Goal: Task Accomplishment & Management: Use online tool/utility

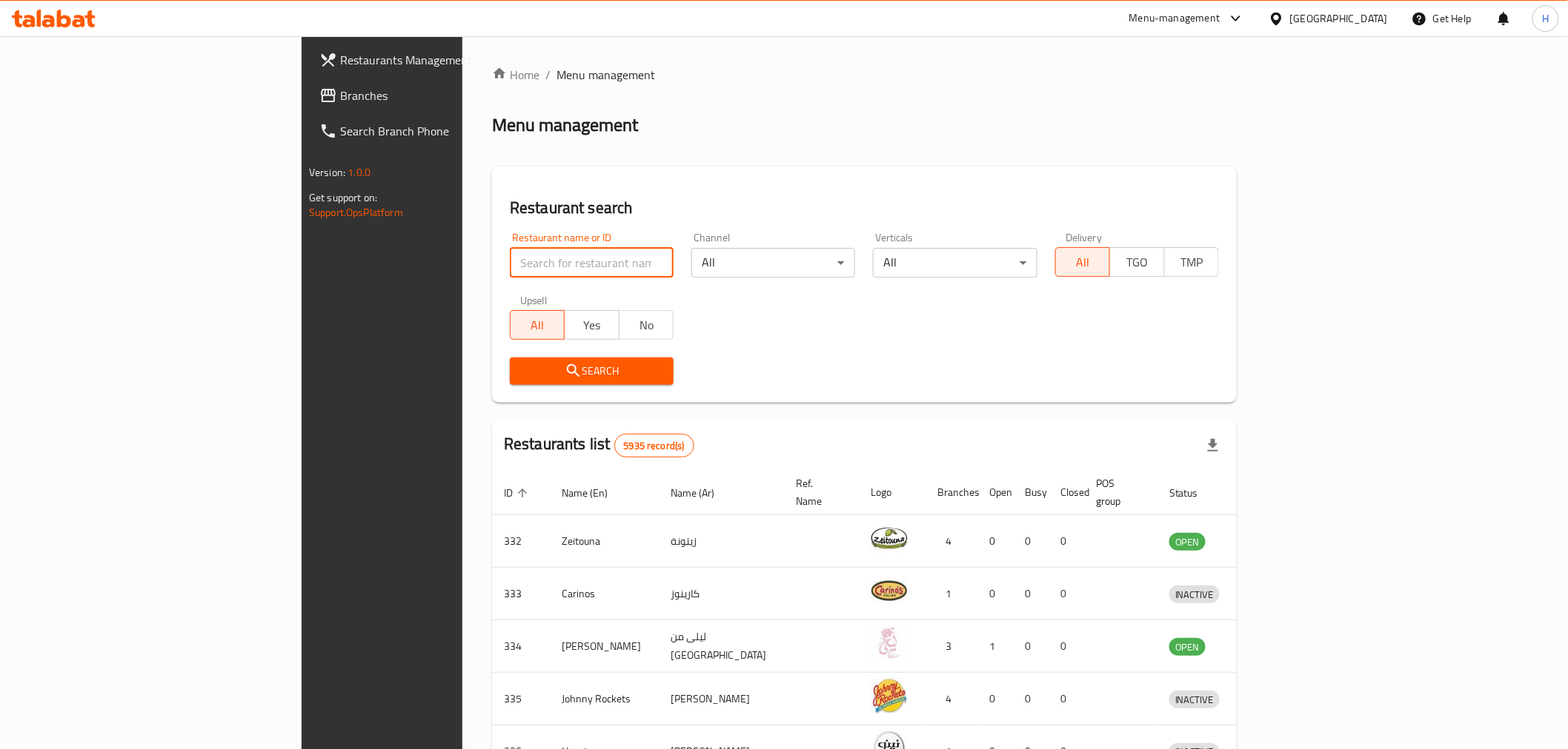
click at [509, 267] on input "search" at bounding box center [591, 262] width 164 height 29
type input "frangipani"
click button "Search" at bounding box center [591, 371] width 164 height 28
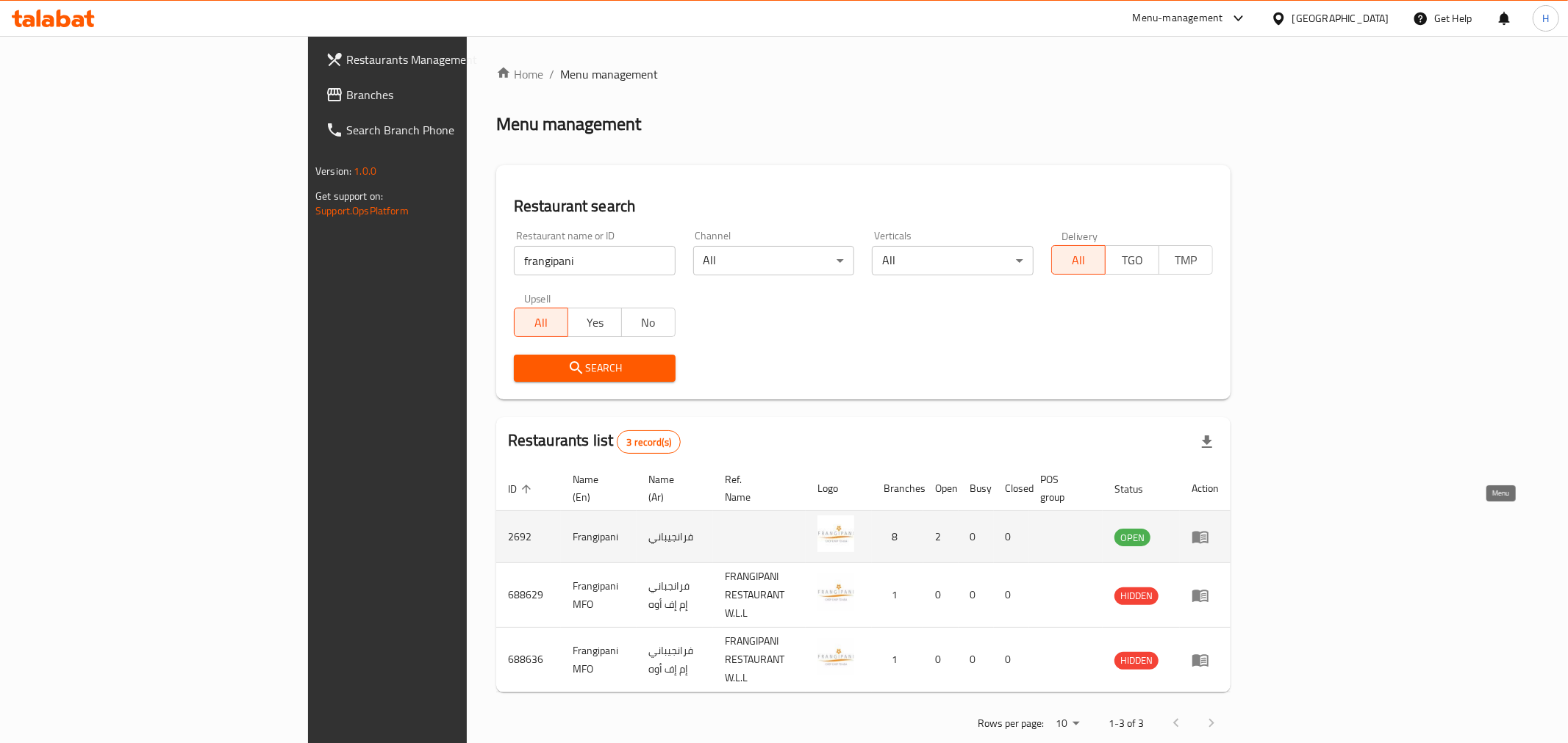
click at [1208, 531] on icon "enhanced table" at bounding box center [1200, 538] width 16 height 12
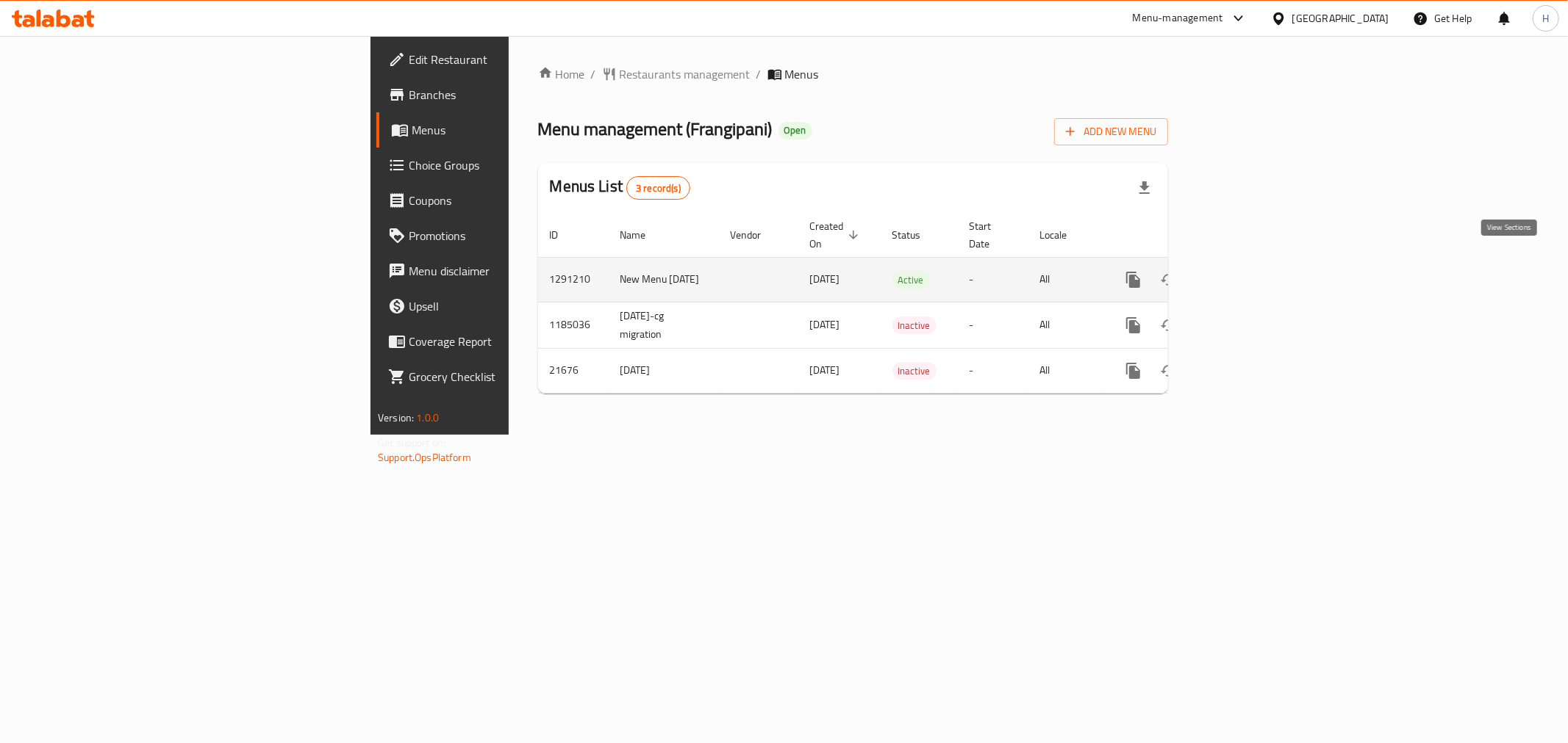
click at [1248, 271] on icon "enhanced table" at bounding box center [1239, 280] width 18 height 18
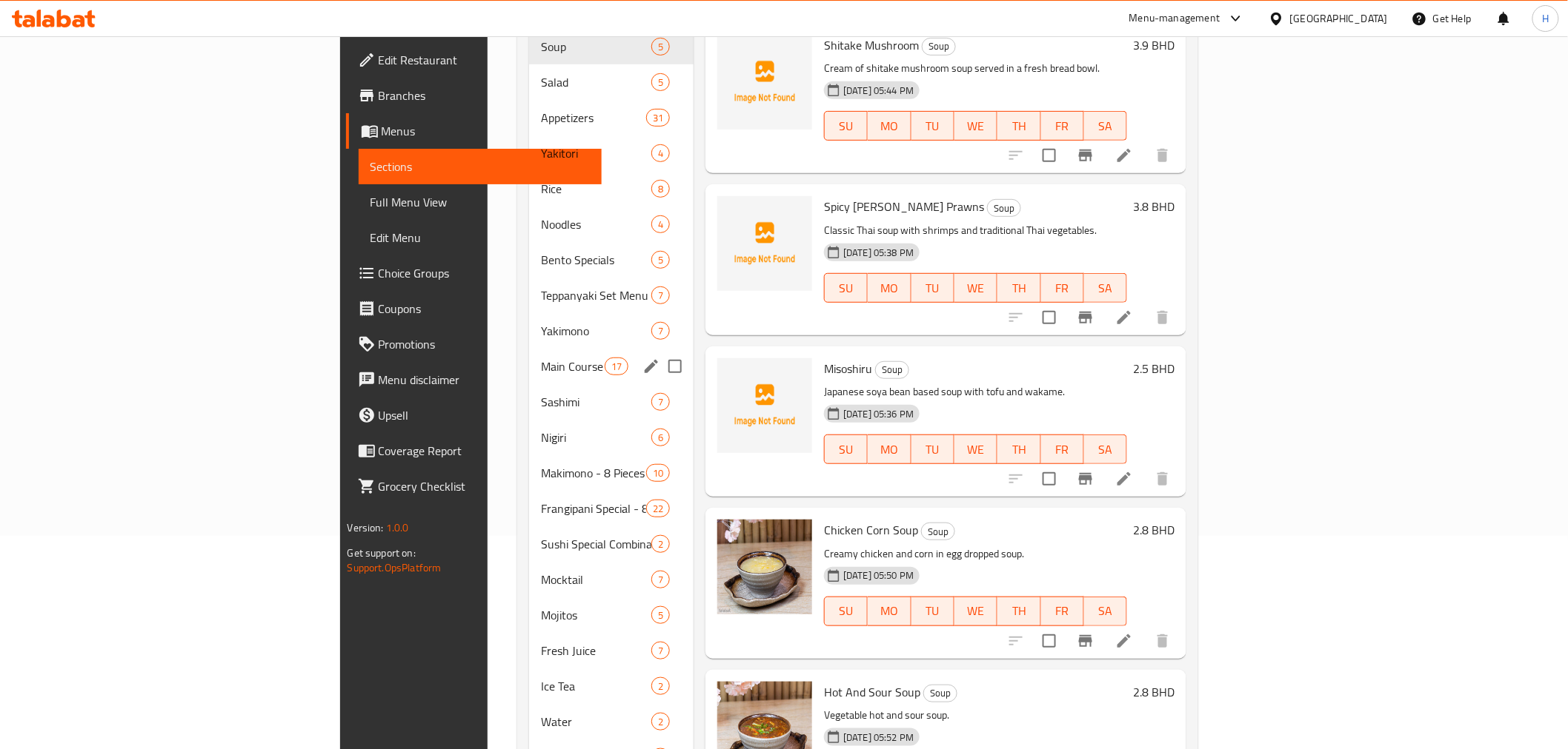
scroll to position [335, 0]
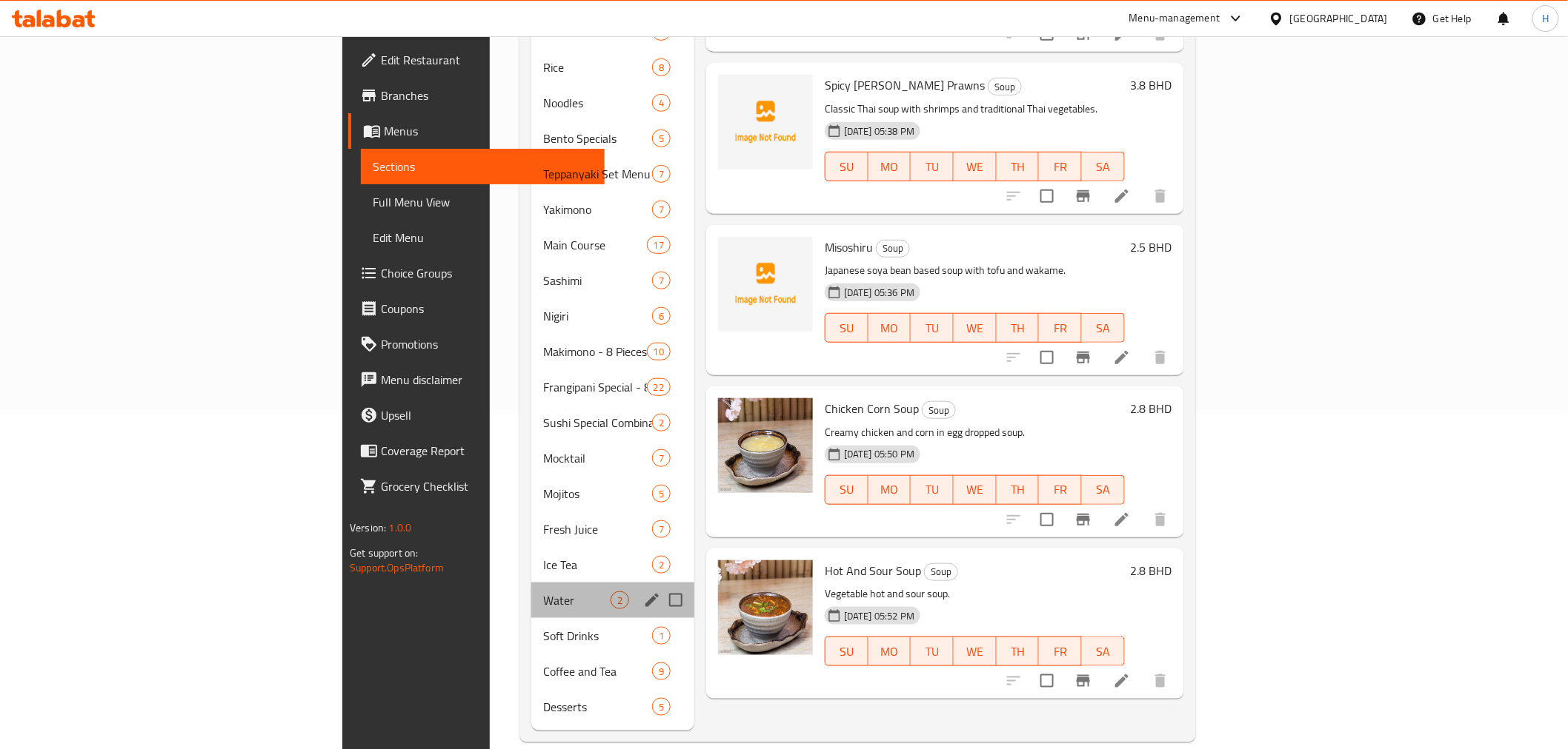
click at [532, 583] on div "Water 2" at bounding box center [612, 601] width 163 height 36
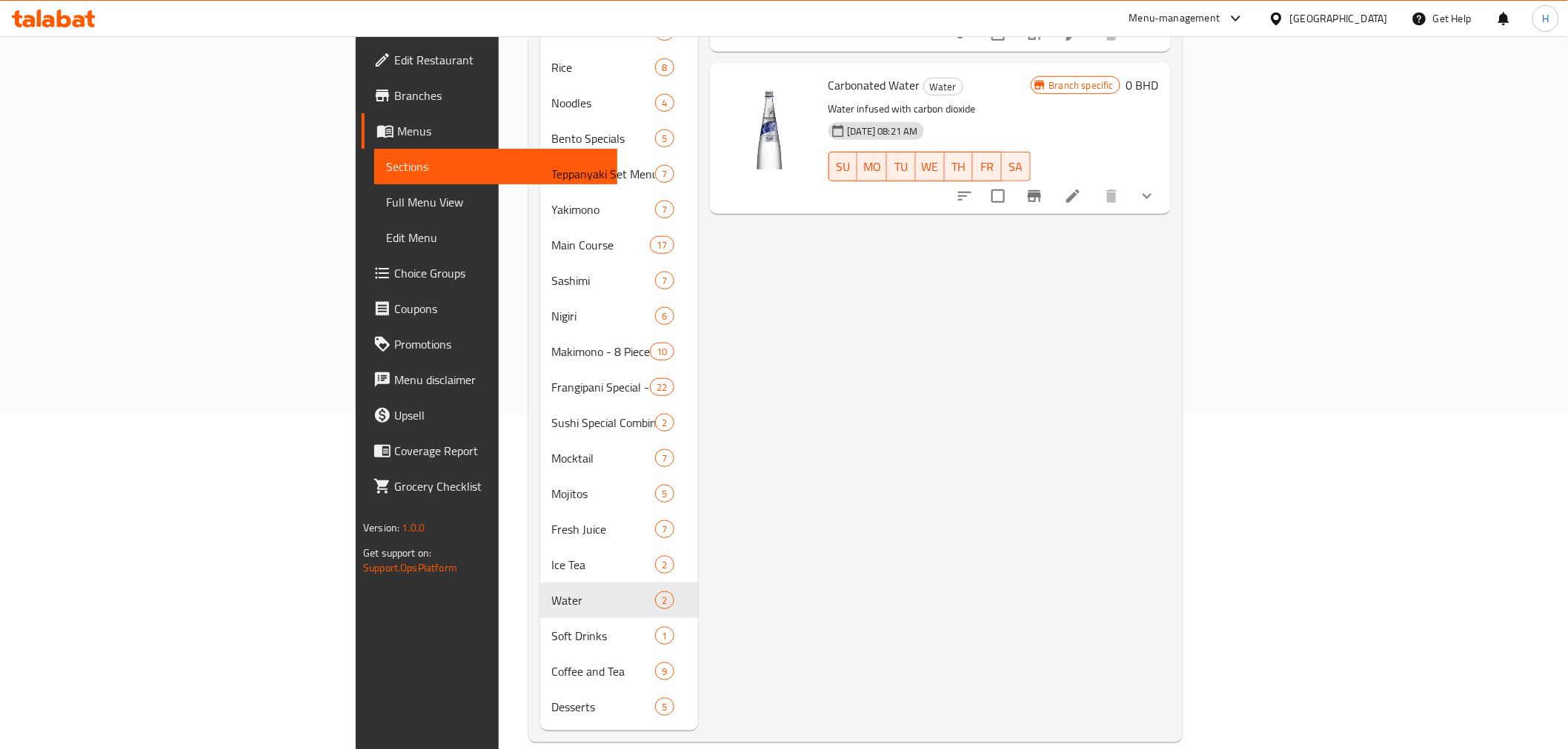
scroll to position [87, 0]
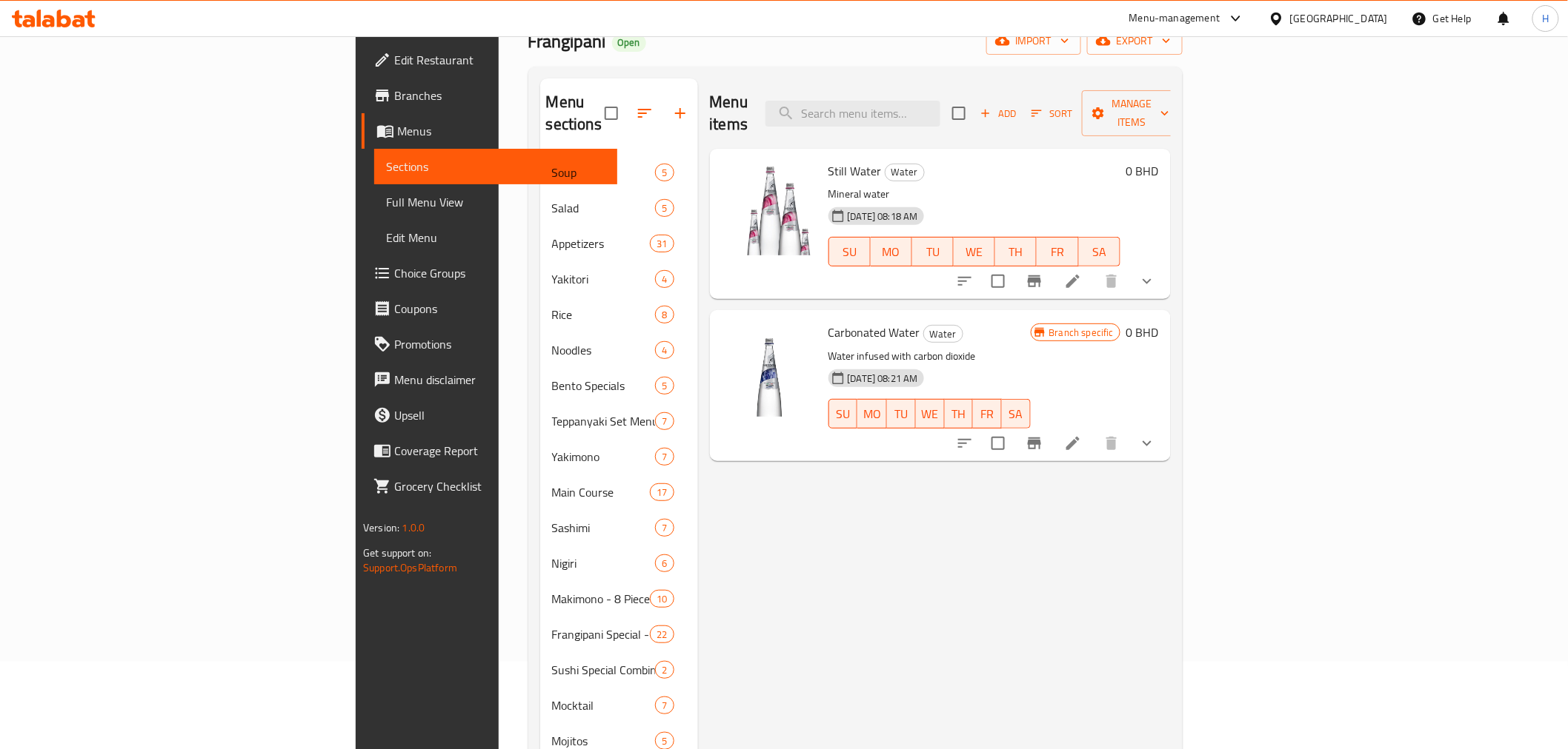
click at [828, 322] on span "Carbonated Water" at bounding box center [874, 332] width 92 height 22
copy h6 "Carbonated Water"
